Goal: Navigation & Orientation: Find specific page/section

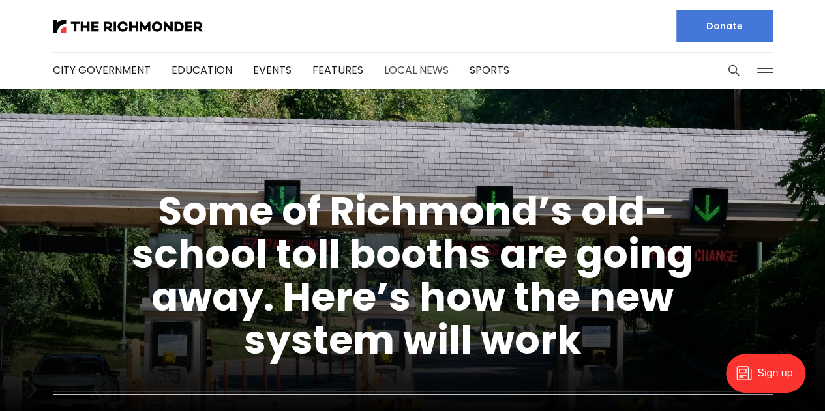
click at [419, 72] on link "Local News" at bounding box center [416, 70] width 65 height 15
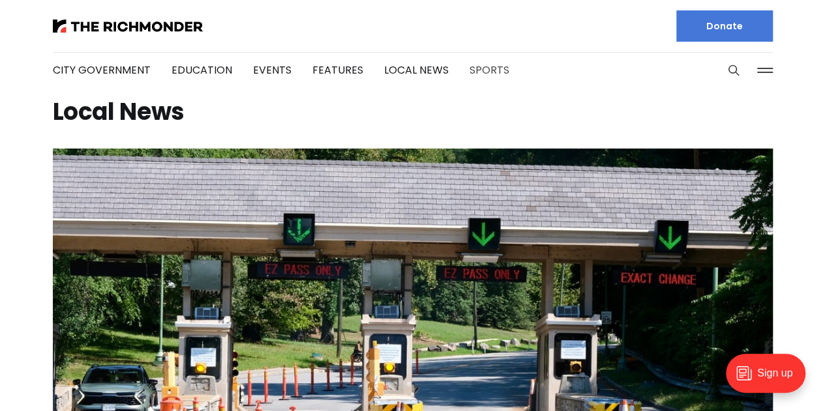
click at [494, 71] on link "Sports" at bounding box center [489, 70] width 40 height 15
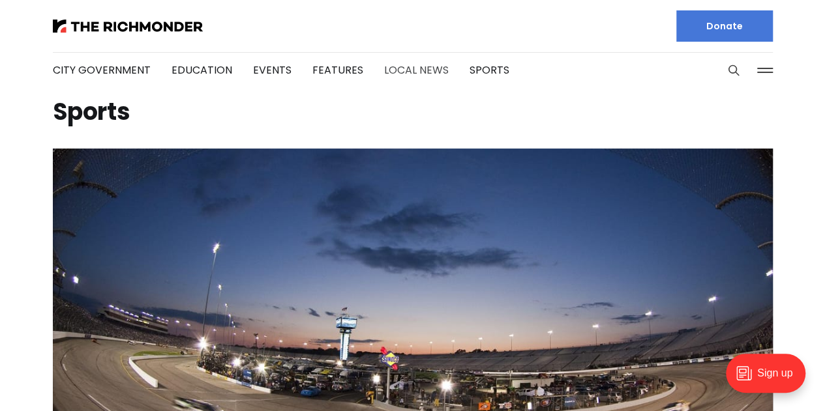
click at [415, 70] on link "Local News" at bounding box center [416, 70] width 65 height 15
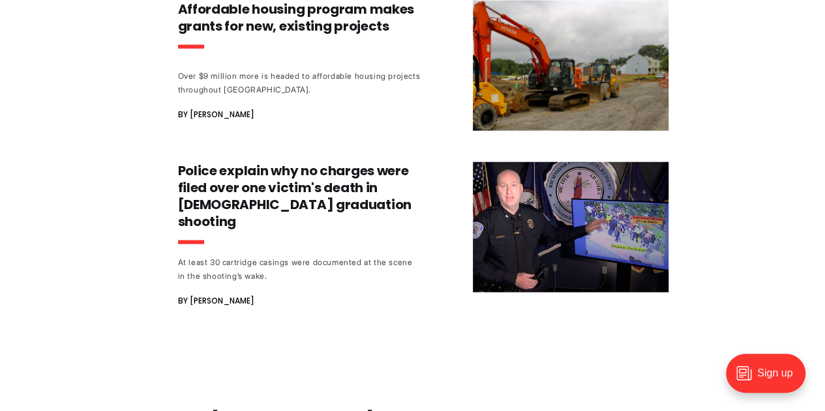
scroll to position [1239, 0]
